Goal: Information Seeking & Learning: Learn about a topic

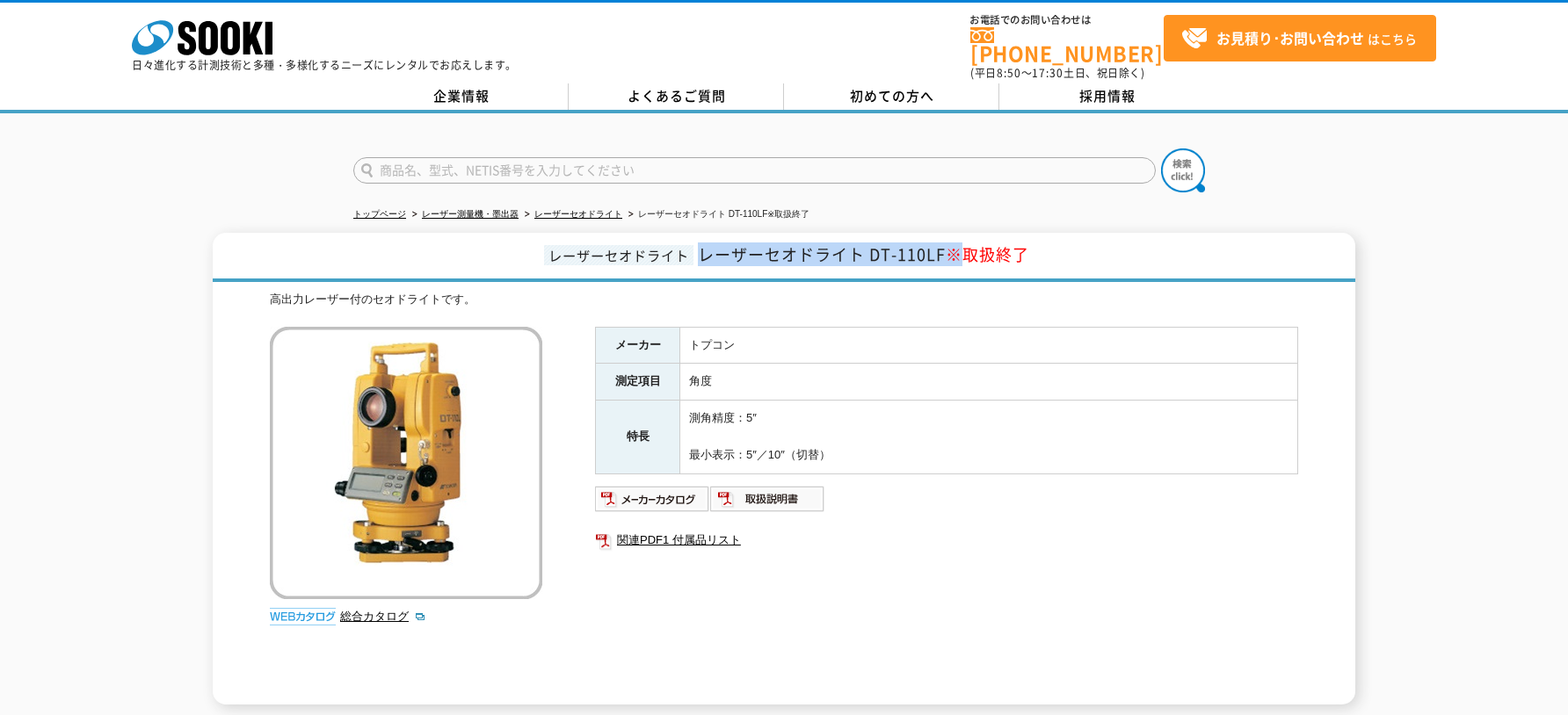
drag, startPoint x: 942, startPoint y: 246, endPoint x: 695, endPoint y: 252, distance: 247.1
click at [695, 252] on h1 "レーザーセオドライト レーザーセオドライト DT-110LF ※取扱終了" at bounding box center [784, 257] width 1143 height 49
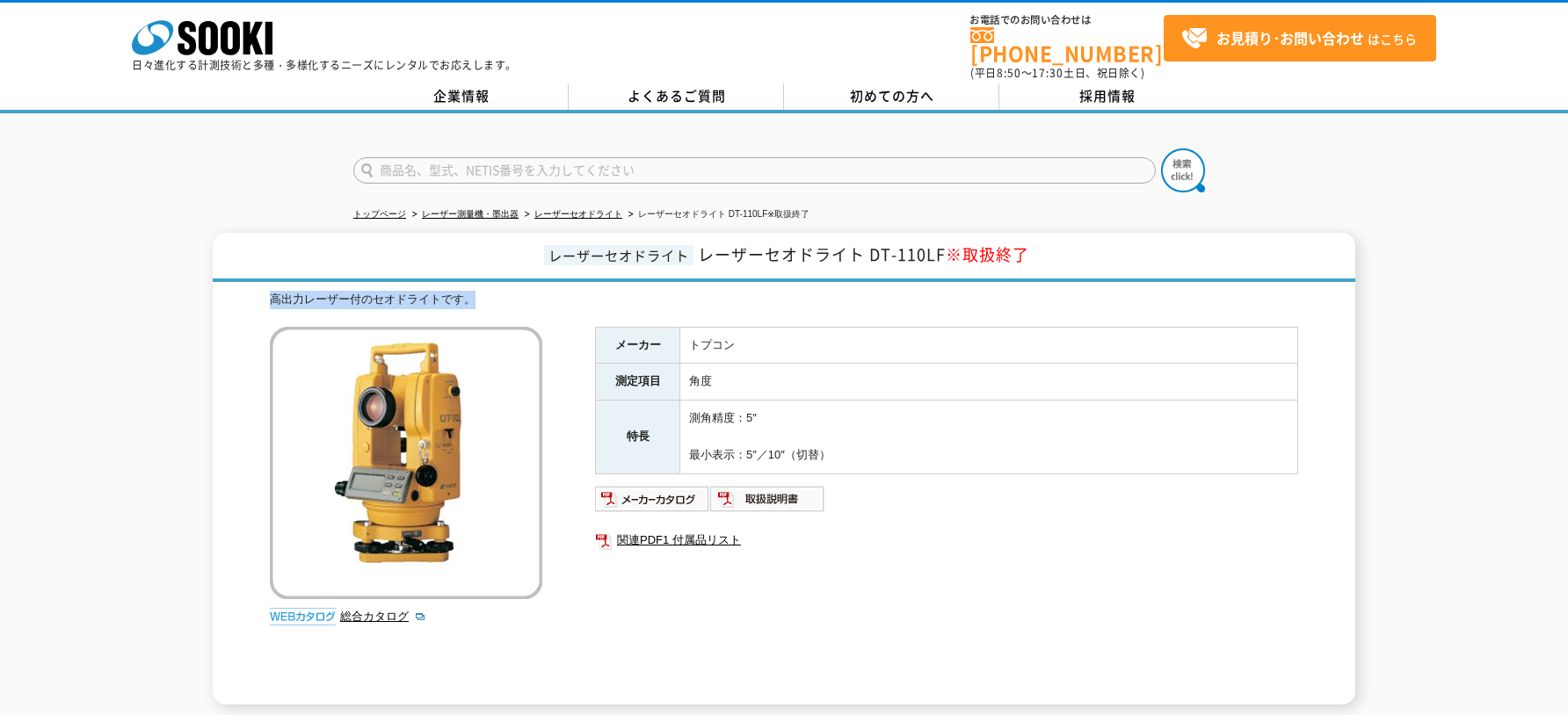
drag, startPoint x: 272, startPoint y: 287, endPoint x: 533, endPoint y: 305, distance: 261.6
click at [533, 305] on div "高出力レーザー付のセオドライトです。 総合カタログ メーカー トプコン 測定項目 角度 特長 測角精度：5″ 最小表示：5″／10″（切替） 関連PDF1 付…" at bounding box center [784, 498] width 1029 height 414
click at [942, 381] on td "角度" at bounding box center [989, 382] width 618 height 37
drag, startPoint x: 837, startPoint y: 438, endPoint x: 675, endPoint y: 395, distance: 167.6
click at [675, 401] on tr "特長 測角精度：5″ 最小表示：5″／10″（切替）" at bounding box center [947, 438] width 702 height 73
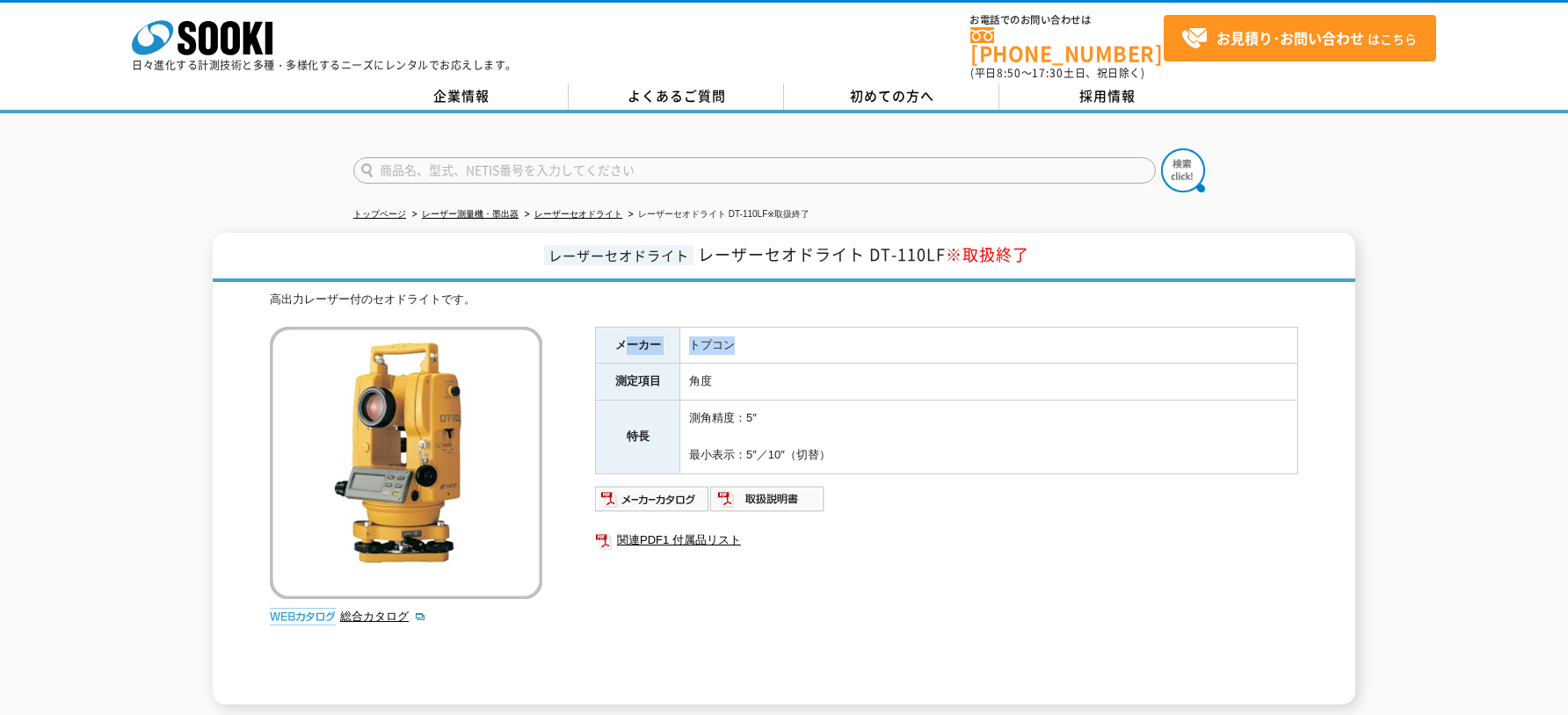
drag, startPoint x: 637, startPoint y: 341, endPoint x: 768, endPoint y: 343, distance: 131.0
click at [768, 343] on tr "メーカー トプコン" at bounding box center [947, 345] width 702 height 37
drag, startPoint x: 606, startPoint y: 333, endPoint x: 866, endPoint y: 450, distance: 285.1
click at [866, 450] on tbody "メーカー トプコン 測定項目 角度 特長 測角精度：5″ 最小表示：5″／10″（切替）" at bounding box center [947, 400] width 702 height 146
click at [990, 385] on td "角度" at bounding box center [989, 382] width 618 height 37
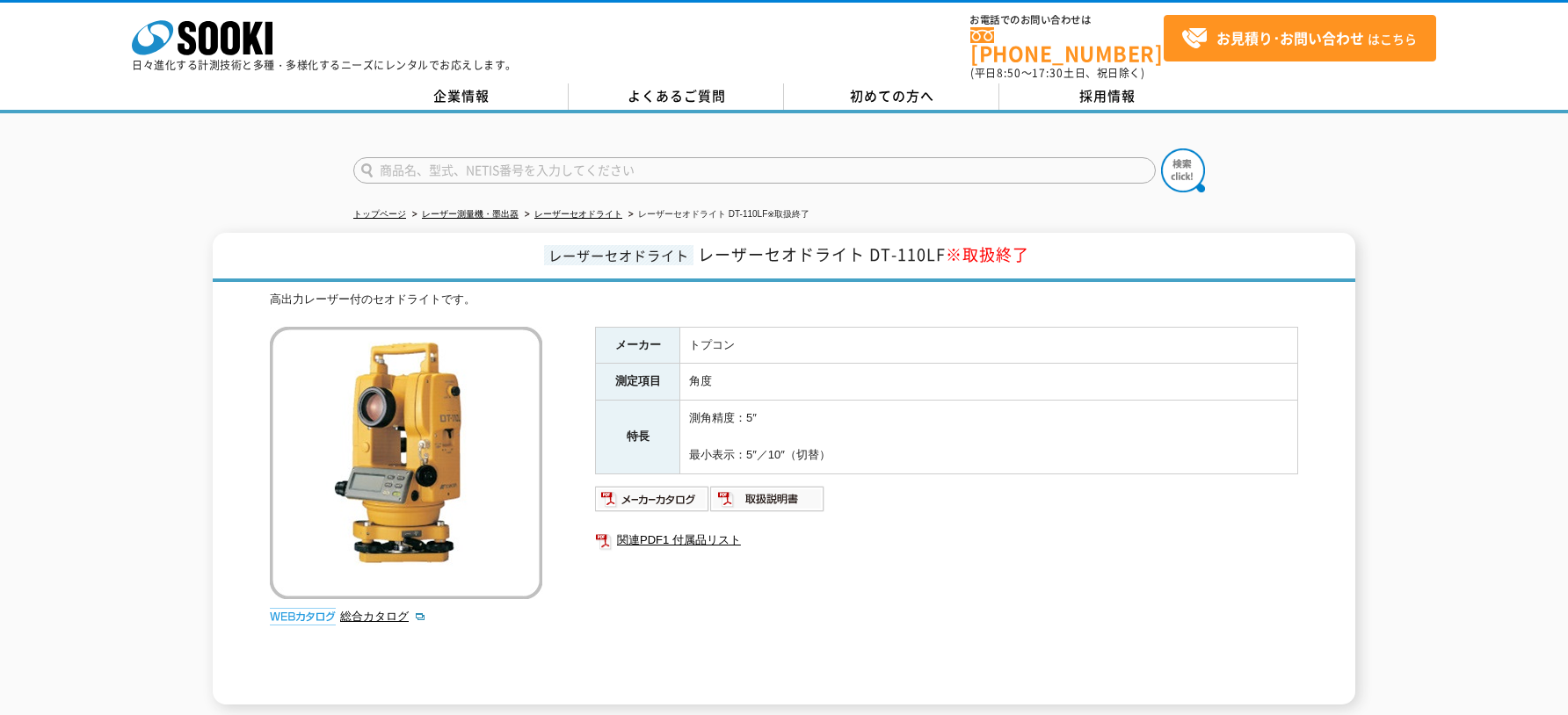
drag, startPoint x: 675, startPoint y: 424, endPoint x: 687, endPoint y: 427, distance: 12.4
